Goal: Task Accomplishment & Management: Complete application form

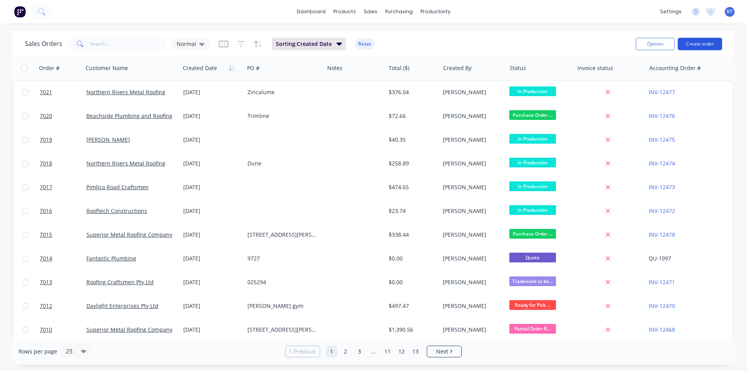
click at [692, 44] on button "Create order" at bounding box center [700, 44] width 44 height 12
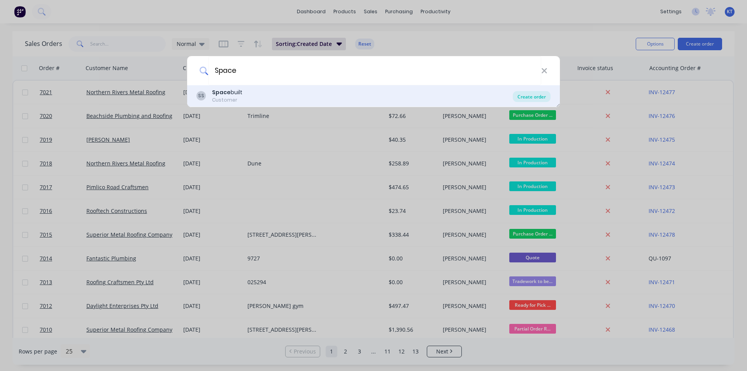
type input "Space"
click at [539, 96] on div "Create order" at bounding box center [532, 96] width 38 height 11
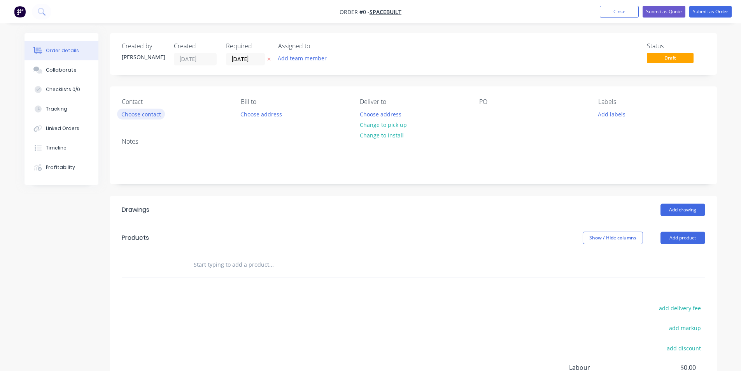
click at [138, 110] on button "Choose contact" at bounding box center [141, 114] width 48 height 11
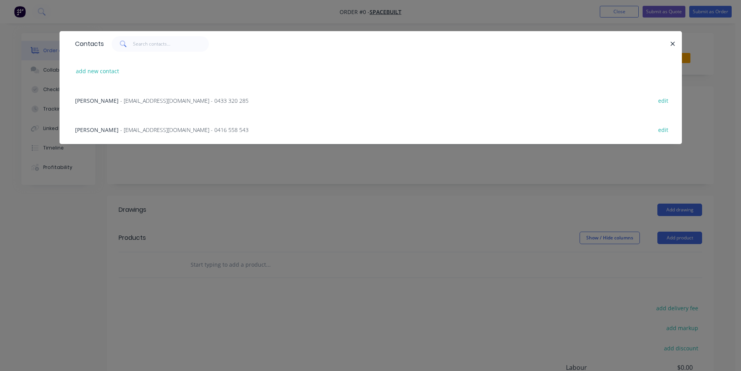
click at [108, 130] on span "[PERSON_NAME]" at bounding box center [97, 129] width 44 height 7
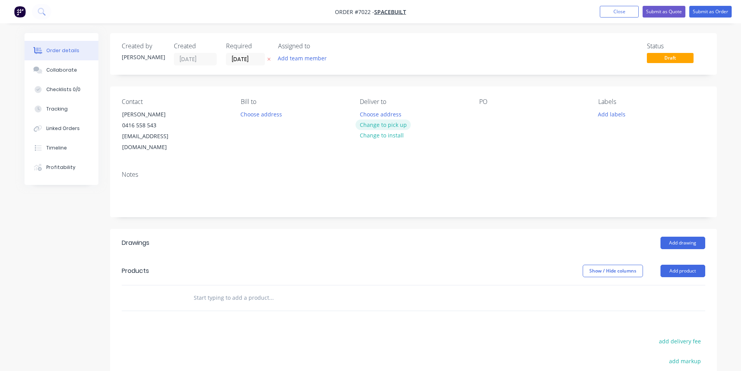
click at [385, 124] on button "Change to pick up" at bounding box center [383, 124] width 55 height 11
click at [485, 111] on div at bounding box center [485, 114] width 12 height 11
click at [678, 246] on button "Add drawing" at bounding box center [682, 242] width 45 height 12
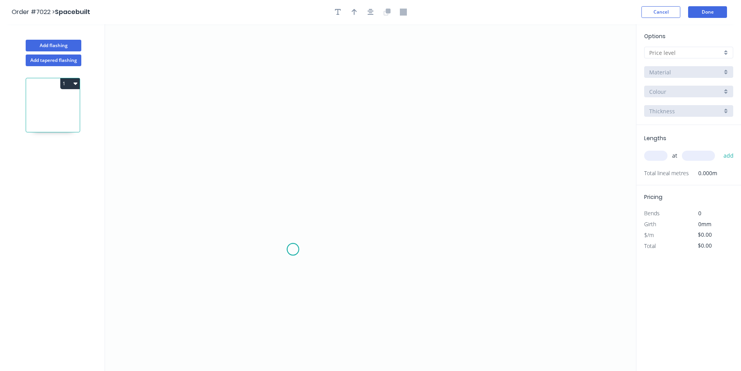
click at [293, 249] on icon "0" at bounding box center [370, 197] width 531 height 347
click at [290, 201] on icon "0" at bounding box center [370, 197] width 531 height 347
click at [381, 201] on icon "0 ?" at bounding box center [370, 197] width 531 height 347
click at [384, 250] on icon "0 ? ?" at bounding box center [370, 197] width 531 height 347
click at [718, 47] on div at bounding box center [688, 53] width 89 height 12
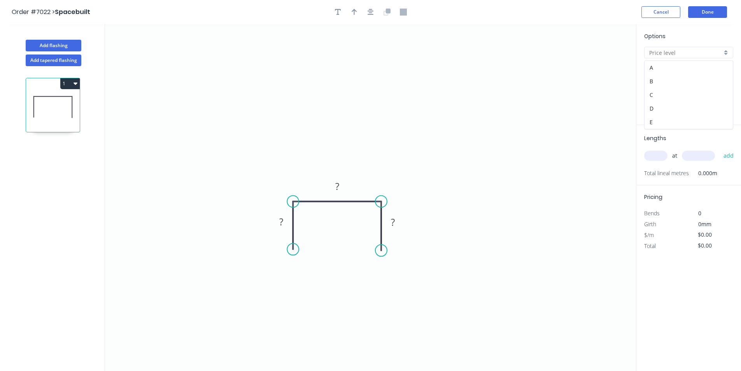
click at [691, 92] on div "C" at bounding box center [689, 95] width 88 height 14
type input "C"
click at [712, 71] on input "304 Grade Stainless Steel, 0.9mm Perforated Pattern 208 - 2mm hole" at bounding box center [685, 72] width 73 height 8
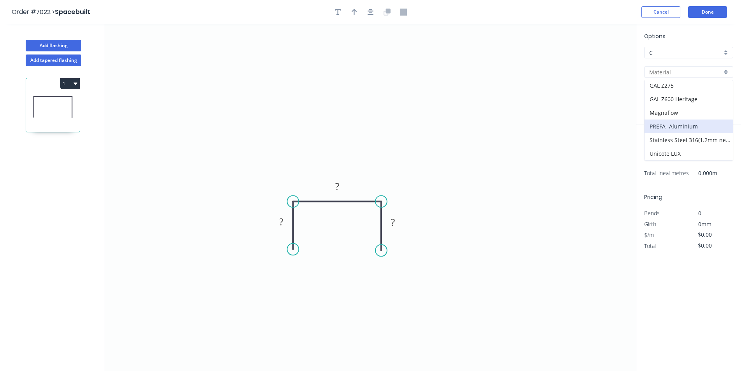
scroll to position [138, 0]
click at [682, 156] on div "Zincalume" at bounding box center [689, 154] width 88 height 14
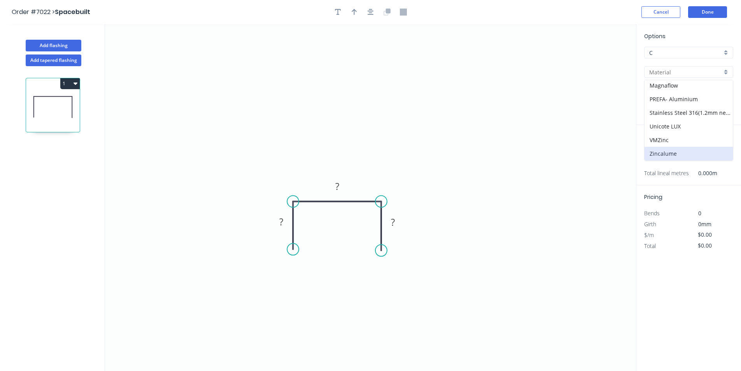
type input "Zincalume"
click at [283, 223] on tspan "?" at bounding box center [281, 221] width 4 height 13
click at [333, 18] on div at bounding box center [371, 12] width 82 height 12
type input "$8.30"
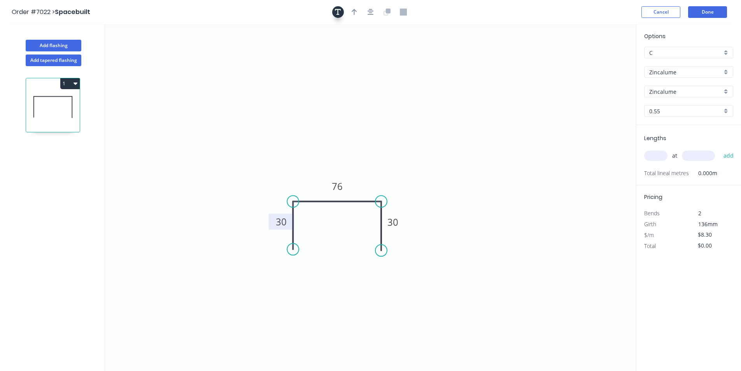
click at [338, 13] on icon "button" at bounding box center [338, 12] width 6 height 6
click at [356, 13] on icon "button" at bounding box center [354, 12] width 5 height 7
drag, startPoint x: 594, startPoint y: 61, endPoint x: 331, endPoint y: 163, distance: 282.1
click at [331, 163] on icon at bounding box center [331, 154] width 7 height 25
drag, startPoint x: 140, startPoint y: 54, endPoint x: 315, endPoint y: 272, distance: 278.3
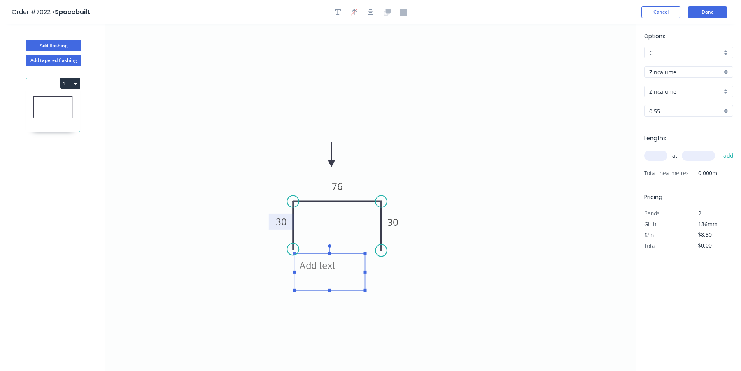
click at [315, 272] on textarea at bounding box center [329, 271] width 63 height 29
drag, startPoint x: 366, startPoint y: 273, endPoint x: 406, endPoint y: 279, distance: 40.9
click at [406, 279] on icon "75 internal measurement 30 76 30" at bounding box center [370, 197] width 531 height 347
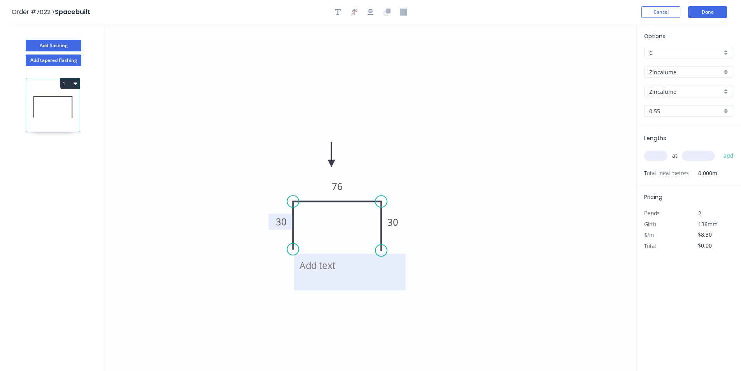
click at [371, 287] on rect at bounding box center [349, 272] width 111 height 37
click at [379, 277] on textarea "75 internal measurement" at bounding box center [349, 271] width 103 height 29
click at [379, 276] on textarea "75 internal measurement" at bounding box center [349, 271] width 103 height 29
type textarea "75 internal measurement, test"
click at [652, 156] on input "text" at bounding box center [655, 156] width 23 height 10
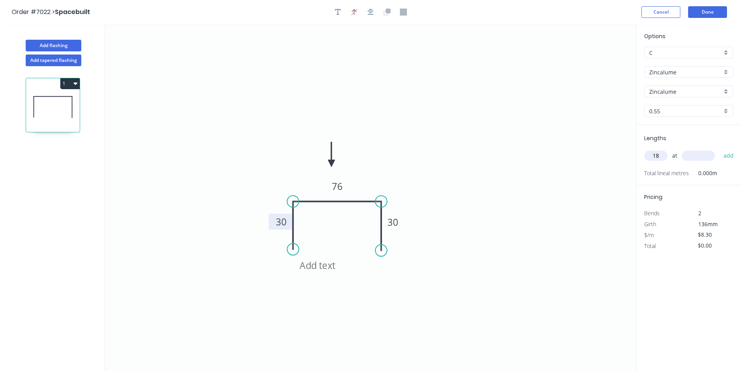
type input "18"
type input "2400"
click at [720, 149] on button "add" at bounding box center [729, 155] width 18 height 13
type input "$358.56"
click at [706, 13] on button "Done" at bounding box center [707, 12] width 39 height 12
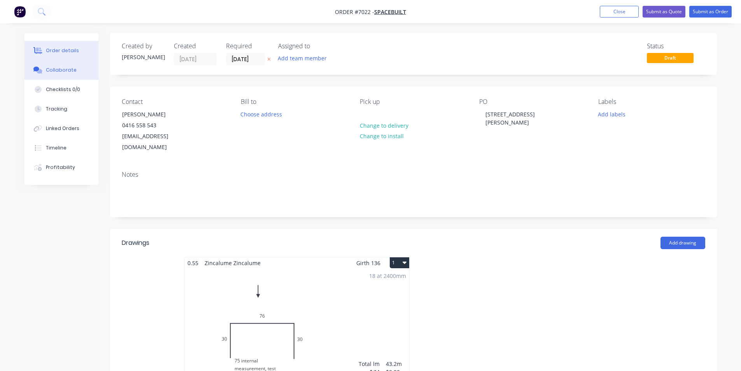
click at [74, 73] on button "Collaborate" at bounding box center [62, 69] width 74 height 19
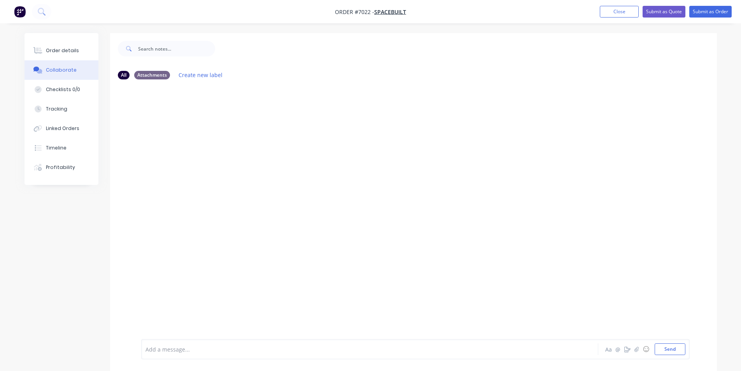
click at [735, 365] on div at bounding box center [735, 365] width 0 height 0
click at [482, 346] on div at bounding box center [348, 349] width 405 height 8
click at [735, 365] on div at bounding box center [735, 365] width 0 height 0
click at [638, 348] on icon "button" at bounding box center [636, 348] width 5 height 5
click at [669, 351] on button "Send" at bounding box center [670, 349] width 31 height 12
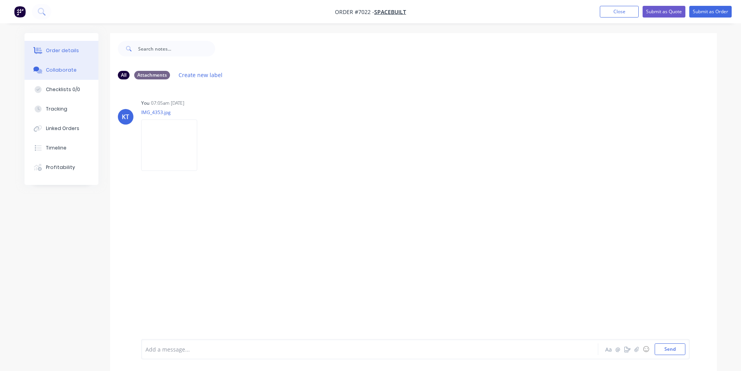
click at [55, 44] on button "Order details" at bounding box center [62, 50] width 74 height 19
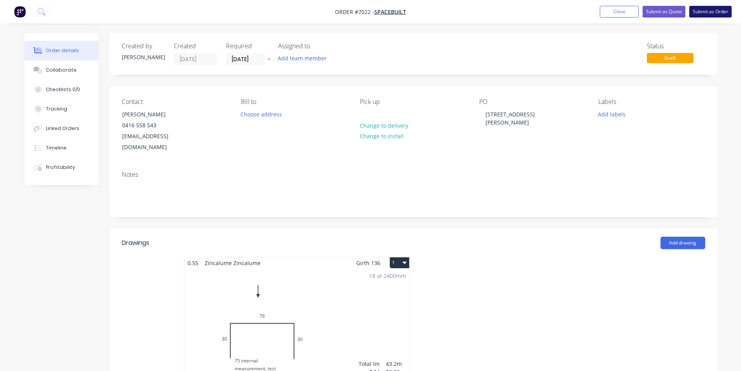
click at [710, 16] on button "Submit as Order" at bounding box center [710, 12] width 42 height 12
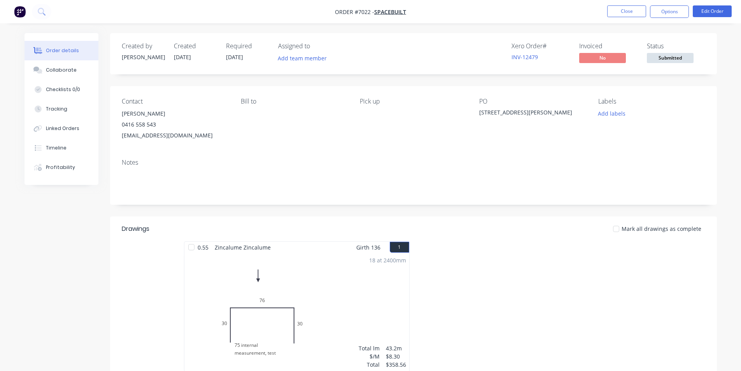
click at [685, 57] on span "Submitted" at bounding box center [670, 58] width 47 height 10
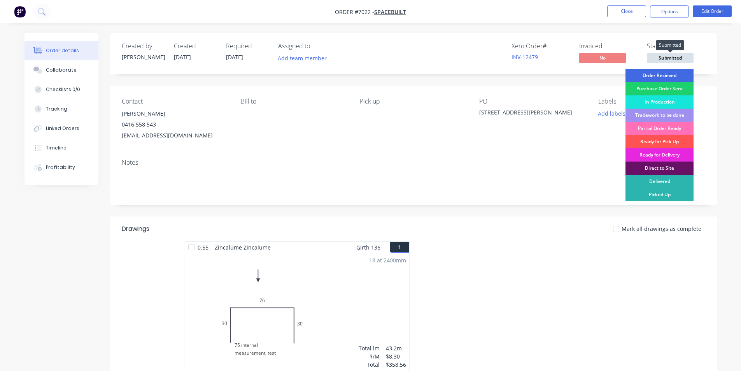
click at [679, 75] on div "Order Recieved" at bounding box center [659, 75] width 68 height 13
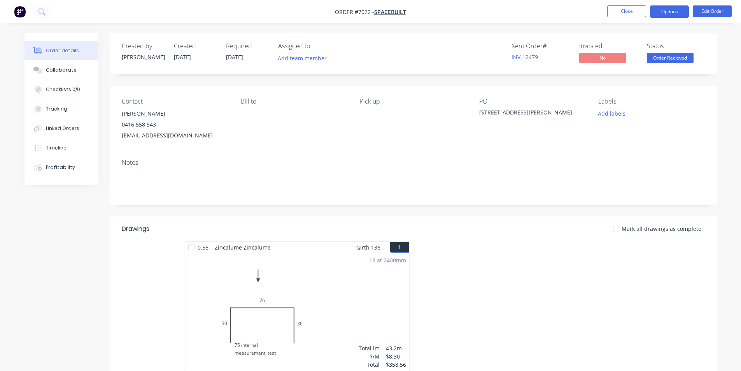
click at [679, 11] on button "Options" at bounding box center [669, 11] width 39 height 12
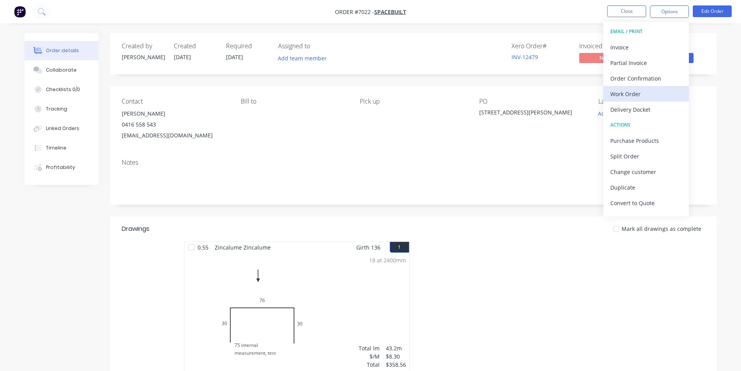
click at [652, 97] on div "Work Order" at bounding box center [646, 93] width 72 height 11
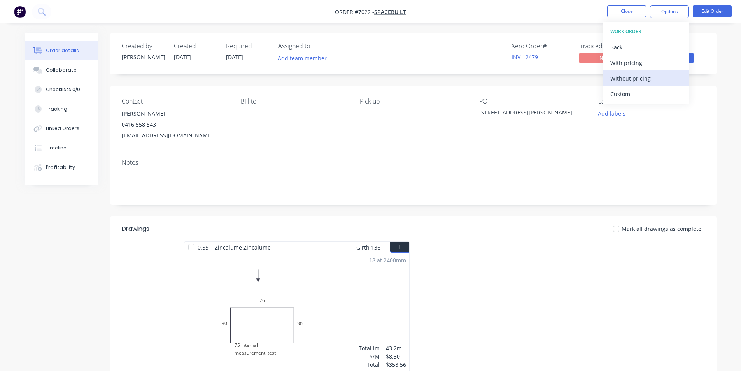
click at [647, 77] on div "Without pricing" at bounding box center [646, 78] width 72 height 11
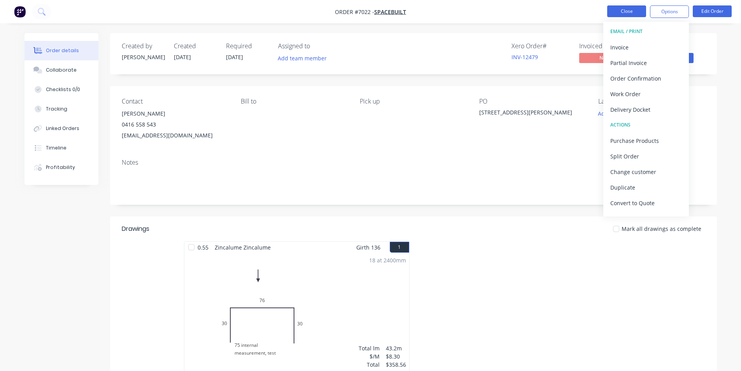
click at [634, 11] on button "Close" at bounding box center [626, 11] width 39 height 12
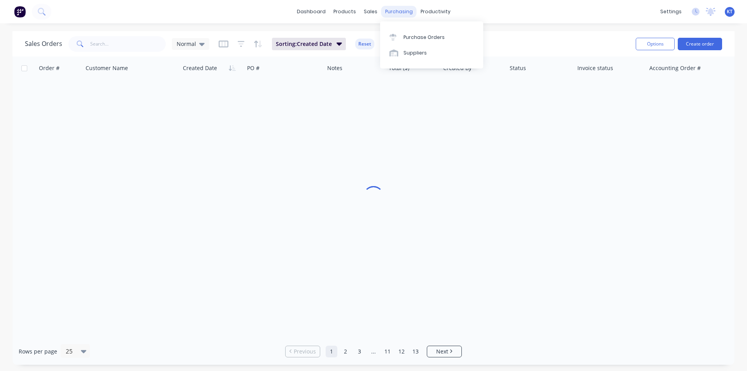
click at [394, 17] on div "purchasing" at bounding box center [398, 12] width 35 height 12
click at [401, 39] on link "Purchase Orders" at bounding box center [431, 37] width 103 height 16
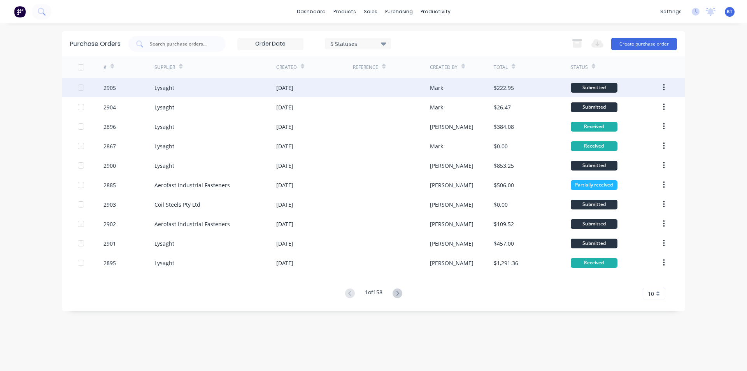
click at [244, 95] on div "Lysaght" at bounding box center [215, 87] width 122 height 19
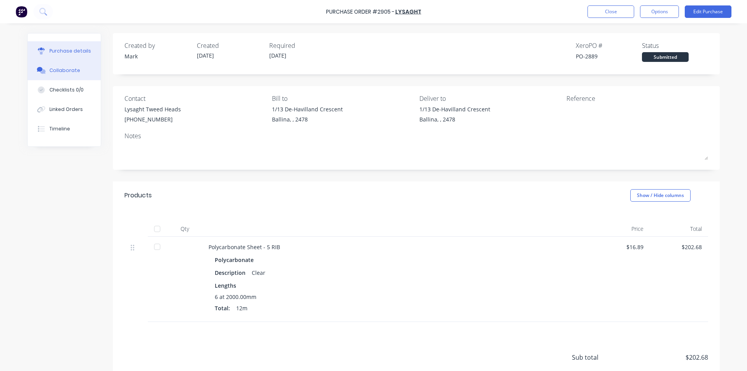
click at [42, 68] on icon at bounding box center [41, 70] width 9 height 7
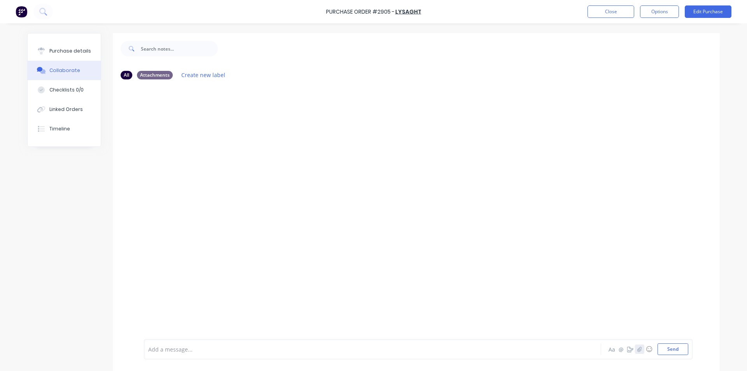
click at [638, 347] on icon "button" at bounding box center [639, 348] width 5 height 5
click at [677, 352] on button "Send" at bounding box center [672, 349] width 31 height 12
click at [613, 6] on button "Close" at bounding box center [610, 11] width 47 height 12
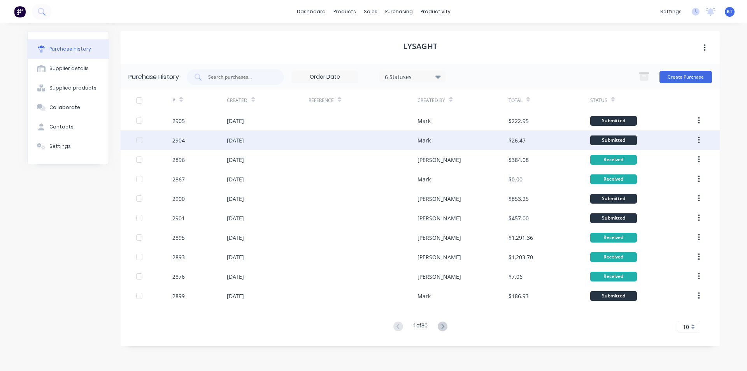
click at [239, 141] on div "[DATE]" at bounding box center [235, 140] width 17 height 8
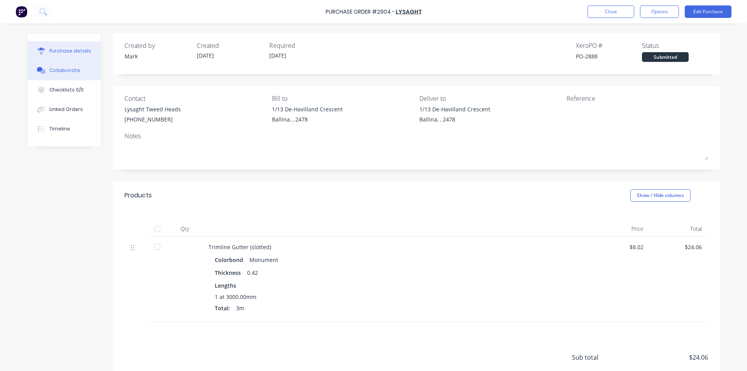
click at [74, 68] on div "Collaborate" at bounding box center [64, 70] width 31 height 7
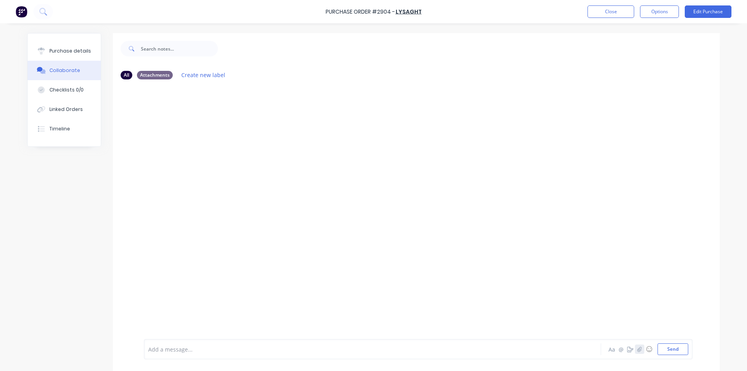
click at [637, 347] on icon "button" at bounding box center [639, 348] width 5 height 5
click at [679, 351] on button "Send" at bounding box center [672, 349] width 31 height 12
click at [622, 9] on button "Close" at bounding box center [610, 11] width 47 height 12
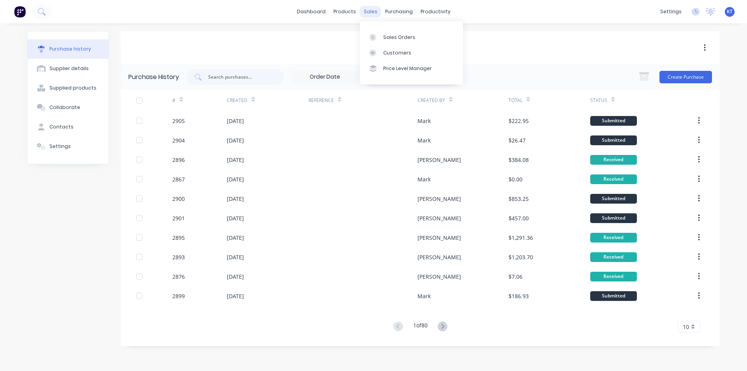
click at [377, 16] on div "sales" at bounding box center [370, 12] width 21 height 12
click at [419, 39] on link "Sales Orders" at bounding box center [411, 37] width 103 height 16
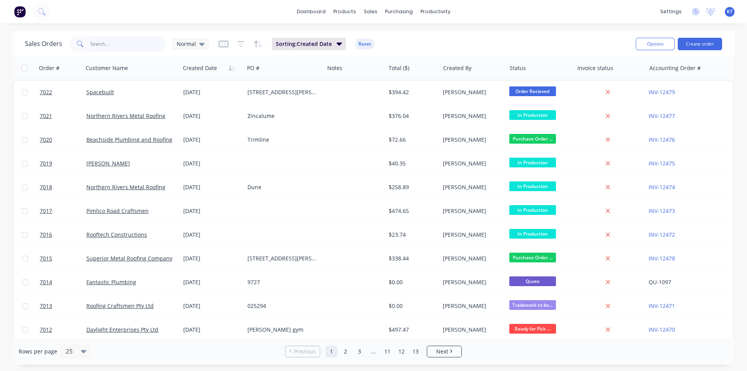
click at [90, 41] on input "text" at bounding box center [128, 44] width 76 height 16
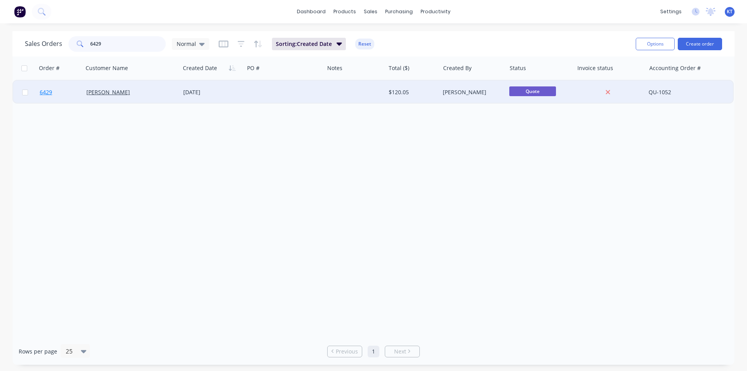
type input "6429"
click at [85, 90] on link "6429" at bounding box center [63, 92] width 47 height 23
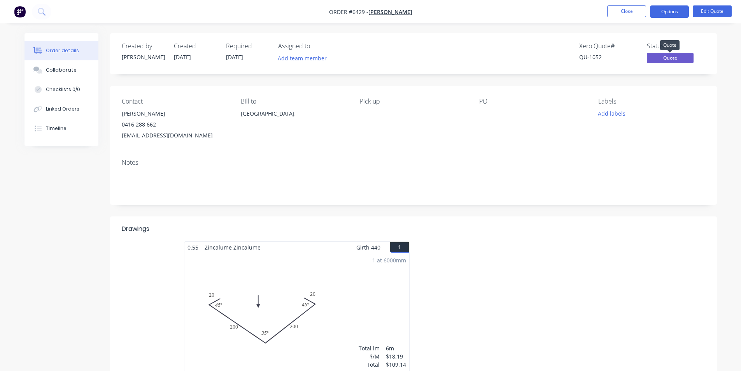
click at [671, 56] on span "Quote" at bounding box center [670, 58] width 47 height 10
click at [678, 14] on button "Options" at bounding box center [669, 11] width 39 height 12
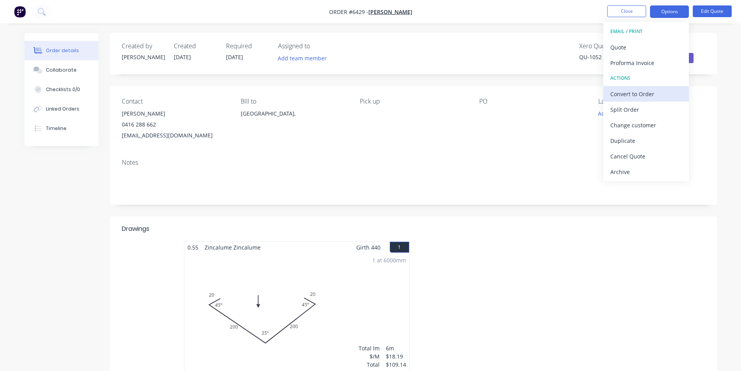
click at [643, 89] on div "Convert to Order" at bounding box center [646, 93] width 72 height 11
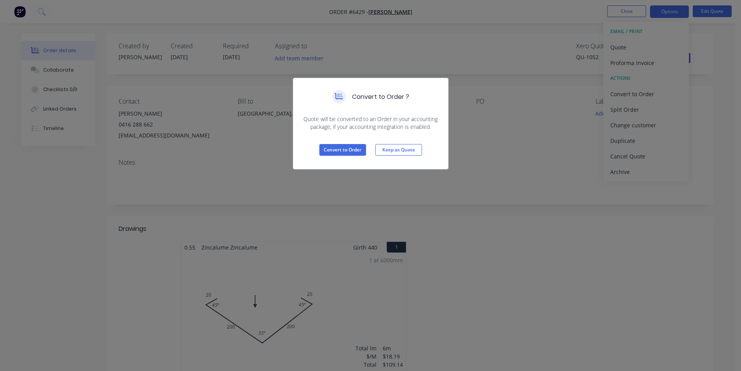
click at [331, 157] on div "Convert to Order Keep as Quote" at bounding box center [370, 150] width 155 height 38
click at [335, 149] on button "Convert to Order" at bounding box center [342, 150] width 47 height 12
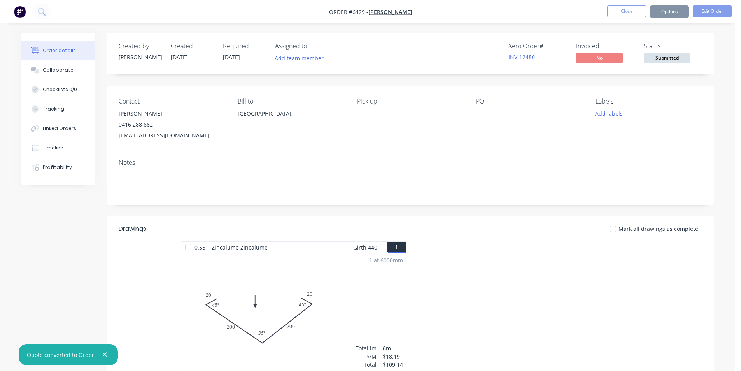
click at [678, 58] on span "Submitted" at bounding box center [667, 58] width 47 height 10
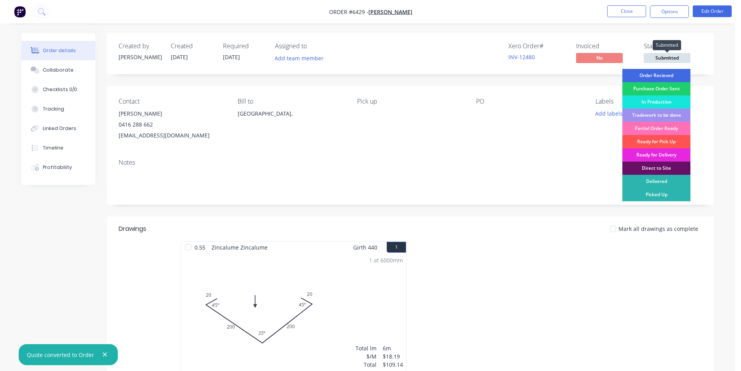
click at [673, 72] on div "Order Recieved" at bounding box center [656, 75] width 68 height 13
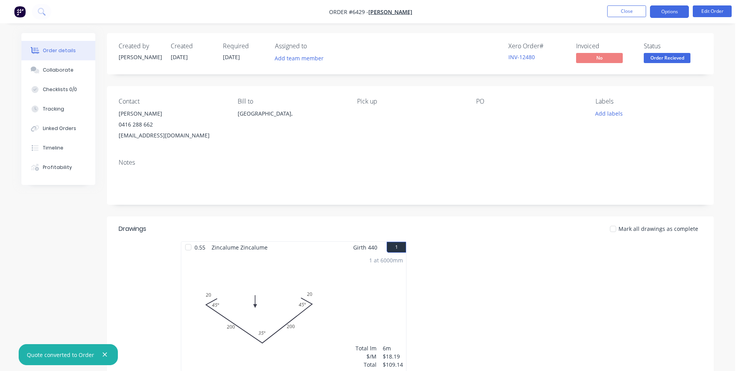
click at [664, 11] on button "Options" at bounding box center [669, 11] width 39 height 12
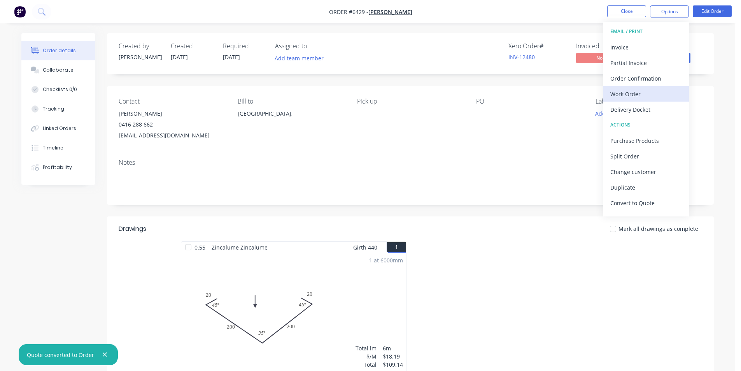
click at [637, 99] on div "Work Order" at bounding box center [646, 93] width 72 height 11
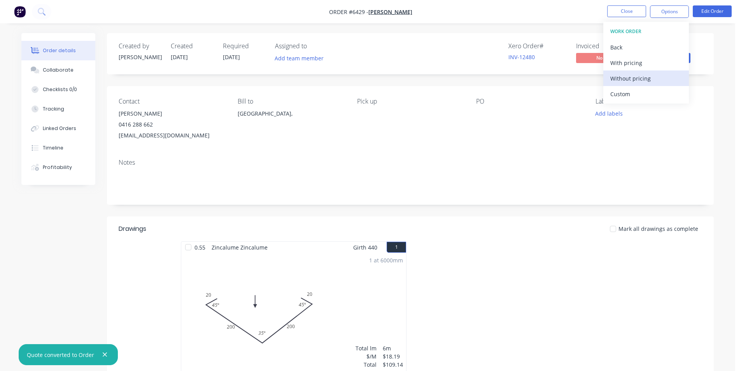
click at [632, 77] on div "Without pricing" at bounding box center [646, 78] width 72 height 11
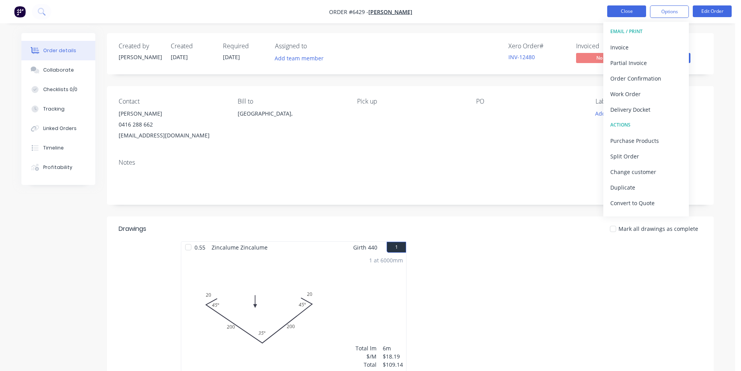
click at [628, 16] on button "Close" at bounding box center [626, 11] width 39 height 12
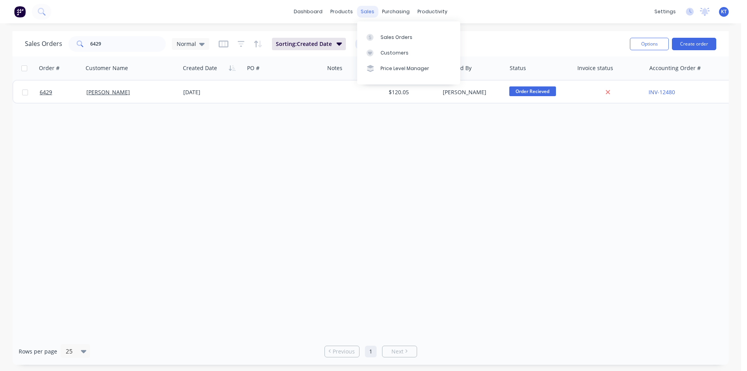
click at [363, 13] on div "sales" at bounding box center [367, 12] width 21 height 12
click at [404, 35] on div "Sales Orders" at bounding box center [396, 37] width 32 height 7
click at [109, 39] on input "6429" at bounding box center [128, 44] width 76 height 16
click at [108, 39] on input "6429" at bounding box center [128, 44] width 76 height 16
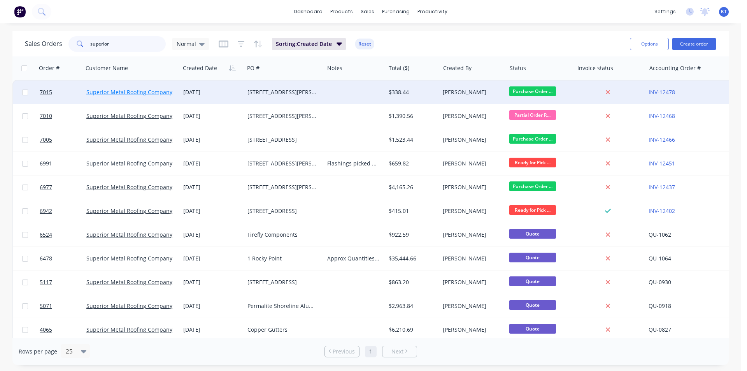
type input "superior"
click at [146, 95] on link "Superior Metal Roofing Company Pty Ltd" at bounding box center [138, 91] width 105 height 7
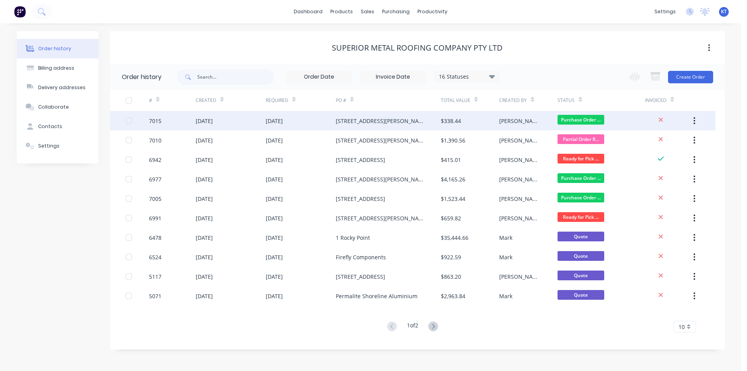
click at [357, 119] on div "[STREET_ADDRESS][PERSON_NAME]" at bounding box center [380, 121] width 89 height 8
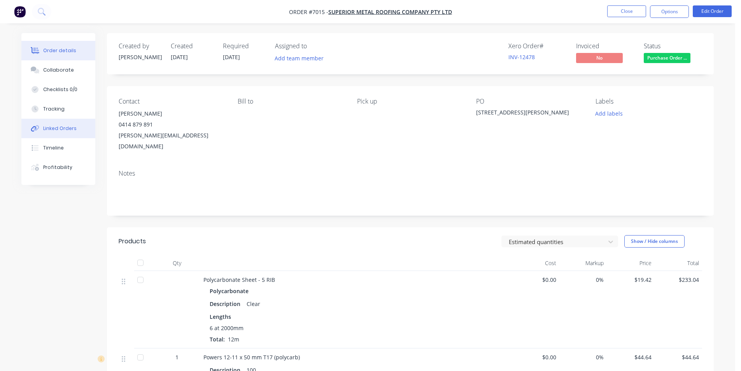
click at [49, 133] on button "Linked Orders" at bounding box center [58, 128] width 74 height 19
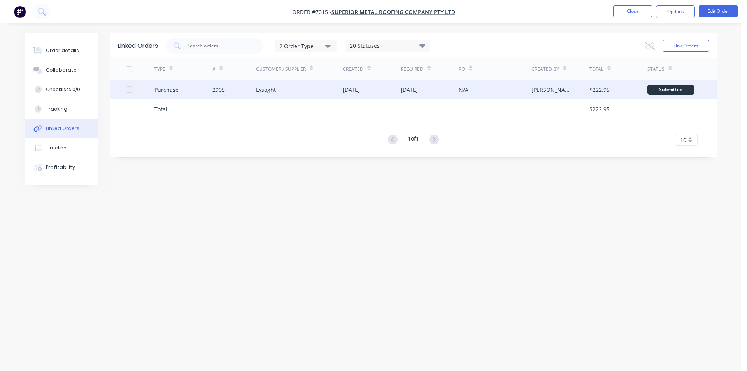
click at [242, 86] on div "2905" at bounding box center [234, 89] width 44 height 19
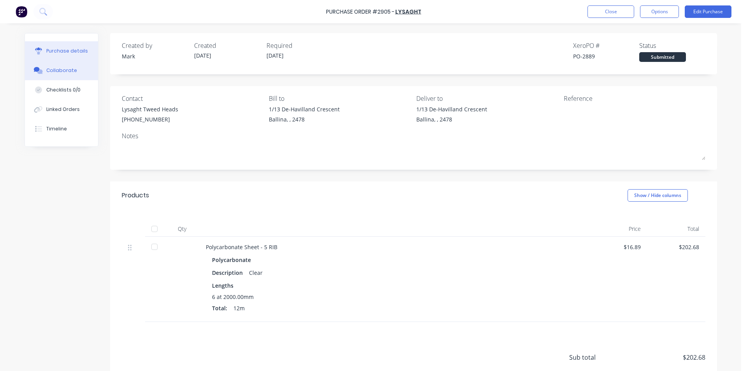
click at [60, 73] on div "Collaborate" at bounding box center [61, 70] width 31 height 7
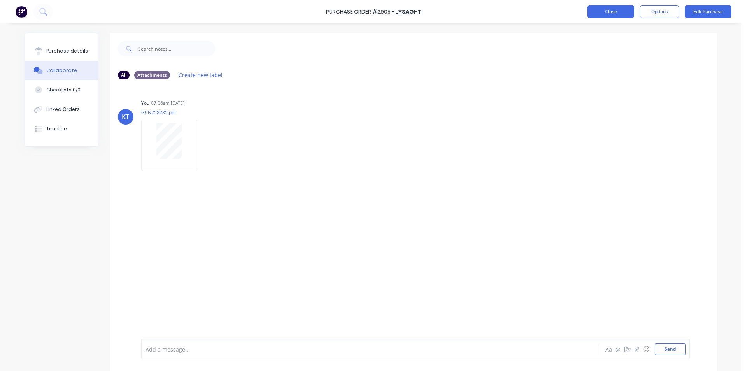
click at [615, 12] on button "Close" at bounding box center [610, 11] width 47 height 12
